Goal: Task Accomplishment & Management: Manage account settings

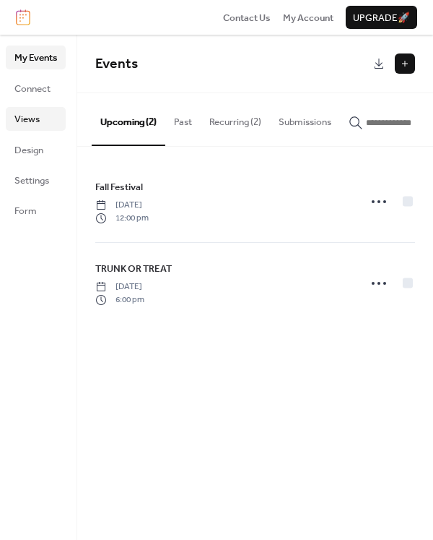
click at [33, 116] on span "Views" at bounding box center [26, 119] width 25 height 14
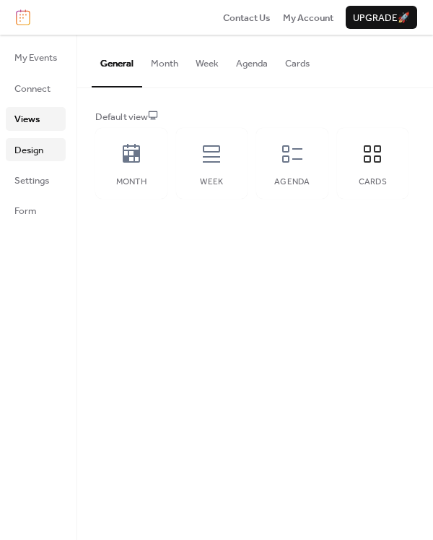
click at [31, 151] on span "Design" at bounding box center [28, 150] width 29 height 14
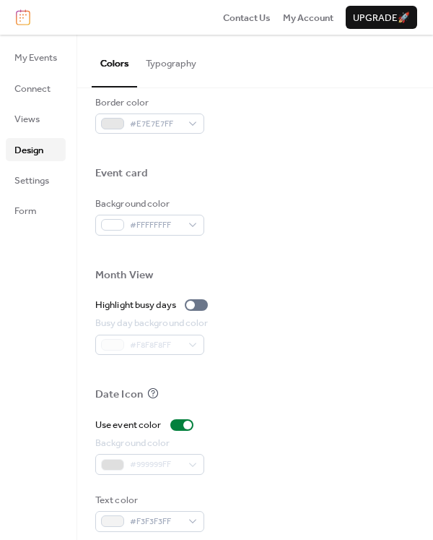
scroll to position [655, 0]
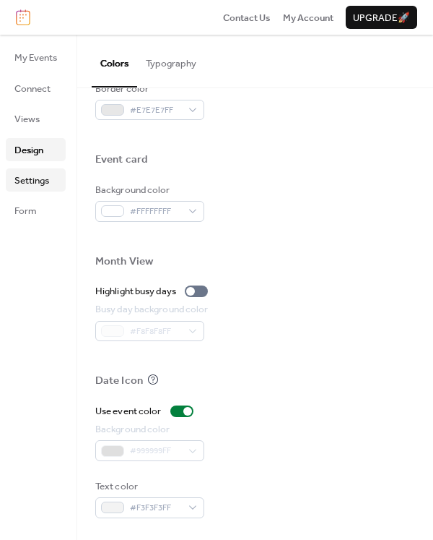
click at [25, 170] on link "Settings" at bounding box center [36, 179] width 60 height 23
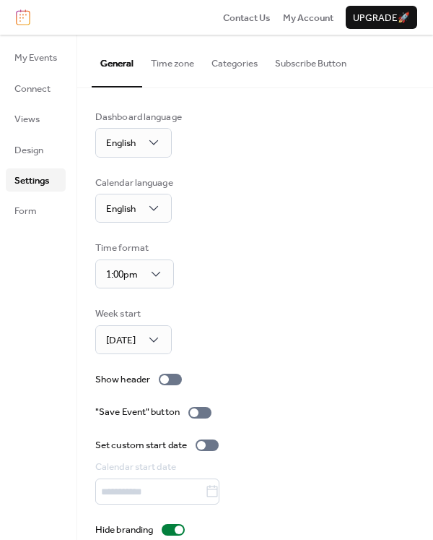
click at [173, 59] on button "Time zone" at bounding box center [172, 60] width 61 height 51
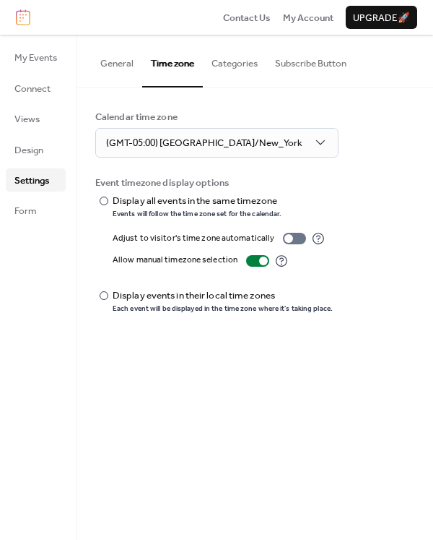
click at [241, 61] on button "Categories" at bounding box center [235, 60] width 64 height 51
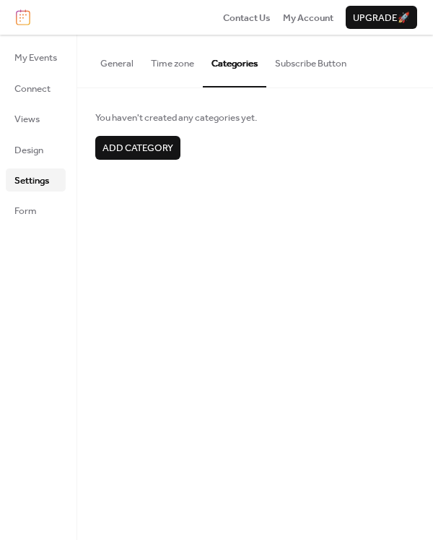
click at [298, 63] on button "Subscribe Button" at bounding box center [311, 60] width 89 height 51
